Goal: Find specific page/section: Find specific page/section

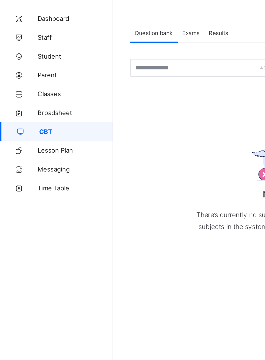
click at [33, 75] on span "Classes" at bounding box center [43, 75] width 43 height 4
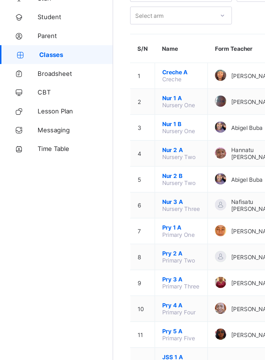
click at [101, 173] on span "Pry 1 A" at bounding box center [104, 175] width 22 height 4
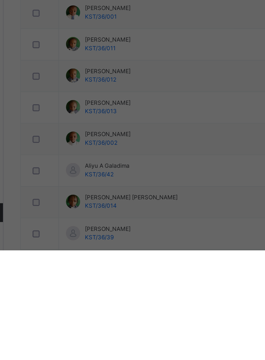
click at [173, 205] on div "Resume" at bounding box center [163, 200] width 20 height 9
click at [197, 260] on td "[PERSON_NAME] KST/36/012" at bounding box center [161, 260] width 128 height 18
click at [193, 260] on td "[PERSON_NAME] KST/36/012" at bounding box center [161, 260] width 128 height 18
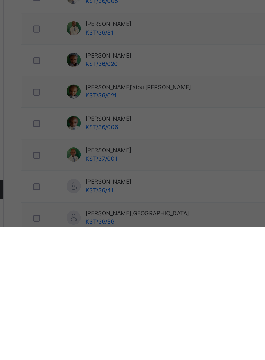
scroll to position [303, 0]
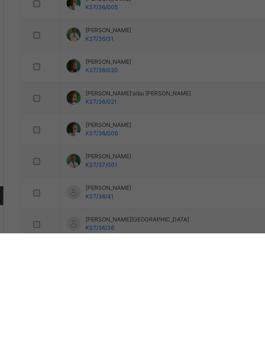
click at [169, 203] on span "Resume" at bounding box center [163, 200] width 12 height 5
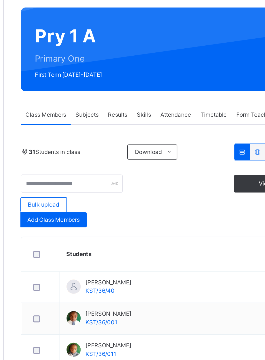
scroll to position [0, 0]
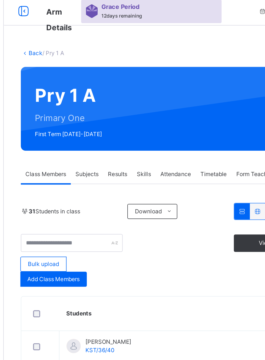
click at [80, 37] on link "Back" at bounding box center [83, 37] width 8 height 4
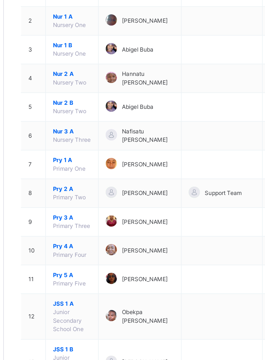
click at [99, 201] on span "Pry 2 A" at bounding box center [104, 203] width 22 height 5
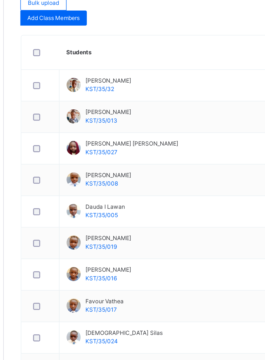
scroll to position [84, 0]
